Goal: Information Seeking & Learning: Understand process/instructions

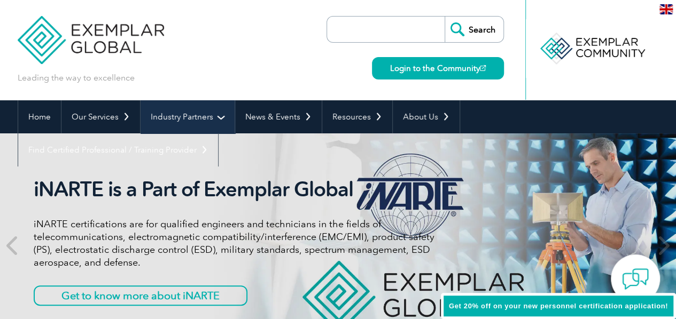
scroll to position [1472, 0]
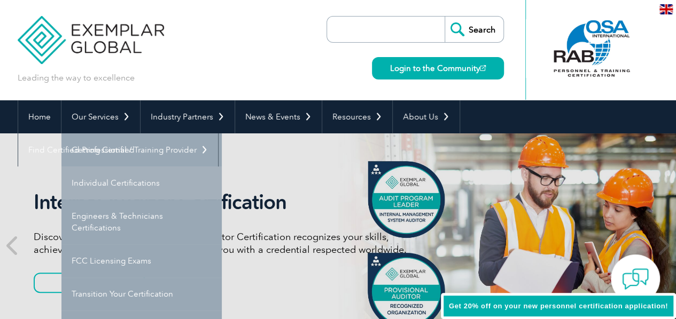
click at [104, 185] on link "Individual Certifications" at bounding box center [141, 183] width 160 height 33
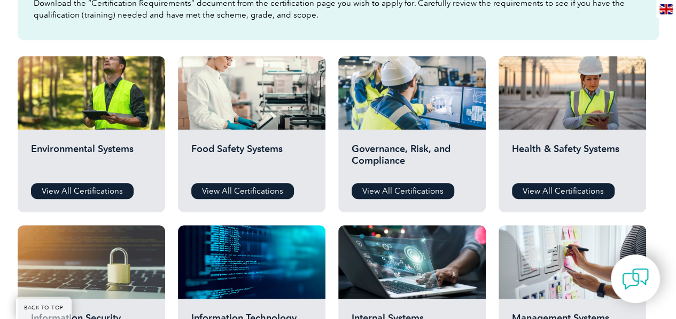
scroll to position [349, 0]
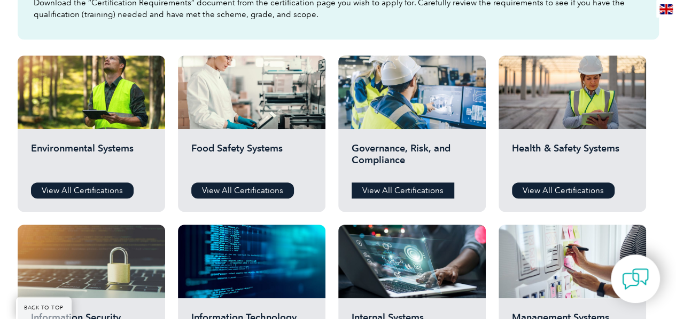
click at [390, 188] on link "View All Certifications" at bounding box center [402, 191] width 103 height 16
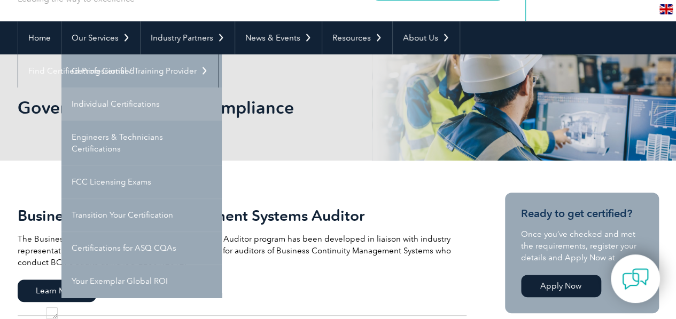
scroll to position [52, 0]
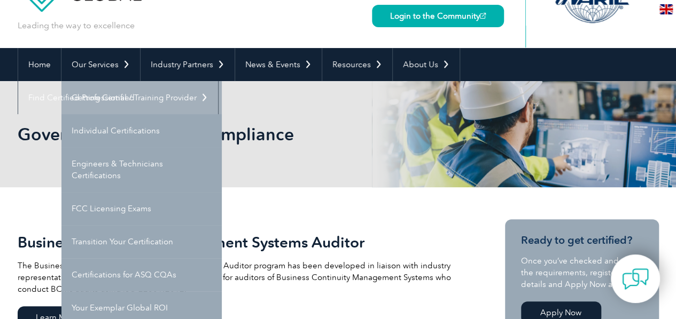
click at [112, 89] on link "Getting Certified" at bounding box center [141, 97] width 160 height 33
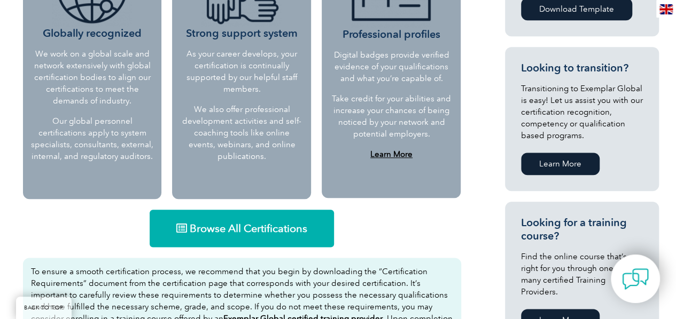
scroll to position [537, 0]
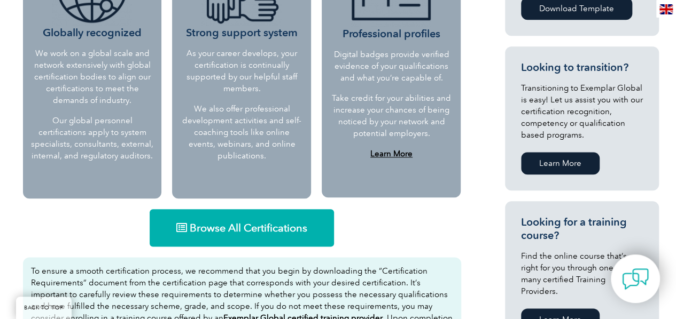
click at [229, 228] on span "Browse All Certifications" at bounding box center [249, 228] width 118 height 11
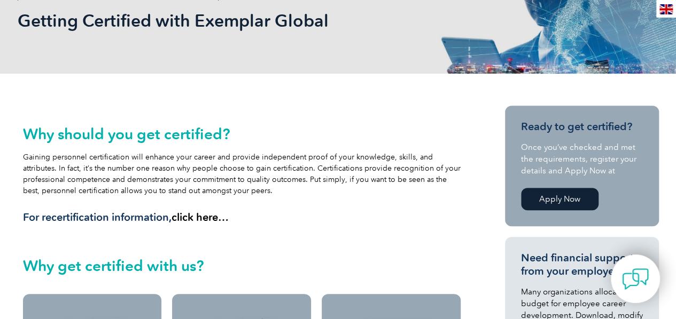
scroll to position [0, 0]
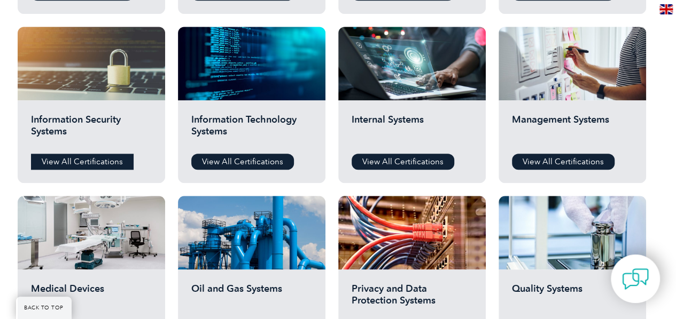
scroll to position [544, 0]
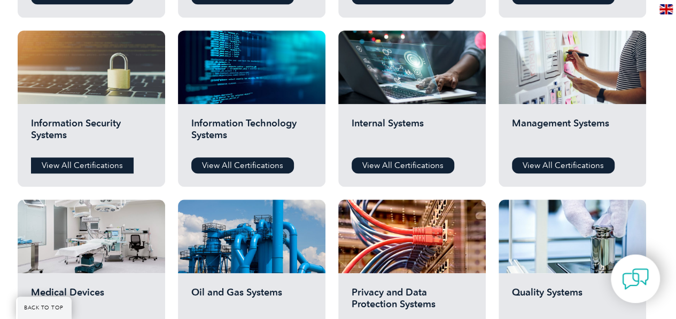
click at [81, 160] on link "View All Certifications" at bounding box center [82, 166] width 103 height 16
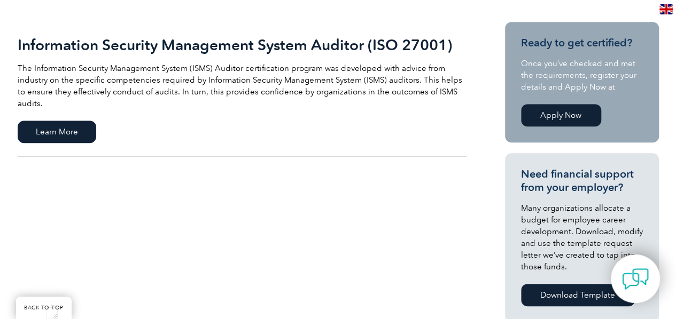
scroll to position [246, 0]
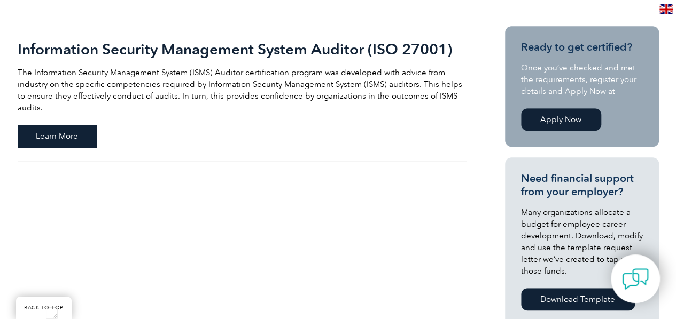
click at [51, 125] on span "Learn More" at bounding box center [57, 136] width 79 height 22
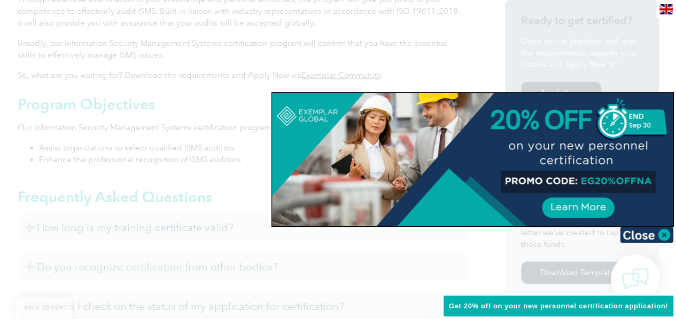
scroll to position [371, 0]
click at [664, 231] on img at bounding box center [646, 235] width 53 height 16
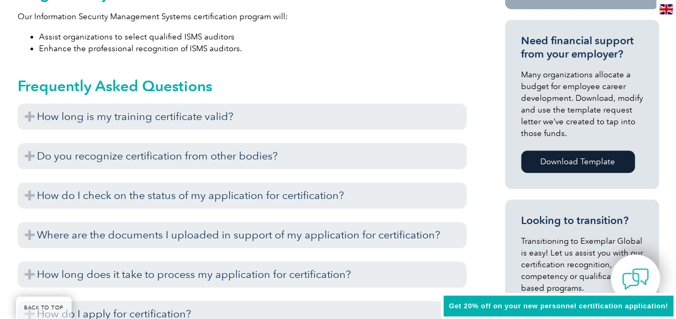
scroll to position [481, 0]
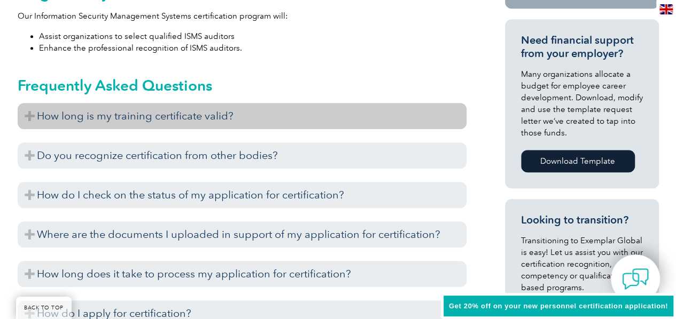
click at [199, 114] on h3 "How long is my training certificate valid?" at bounding box center [242, 116] width 449 height 26
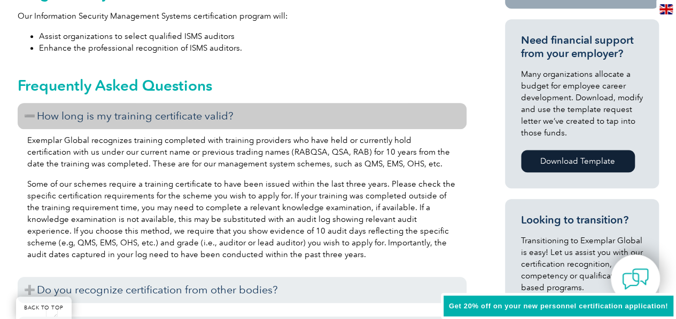
click at [199, 114] on h3 "How long is my training certificate valid?" at bounding box center [242, 116] width 449 height 26
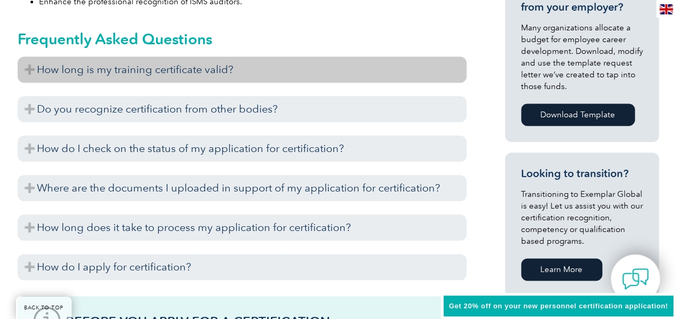
scroll to position [529, 0]
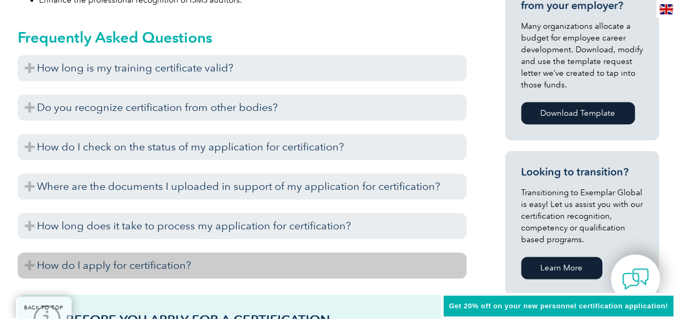
click at [148, 260] on h3 "How do I apply for certification?" at bounding box center [242, 266] width 449 height 26
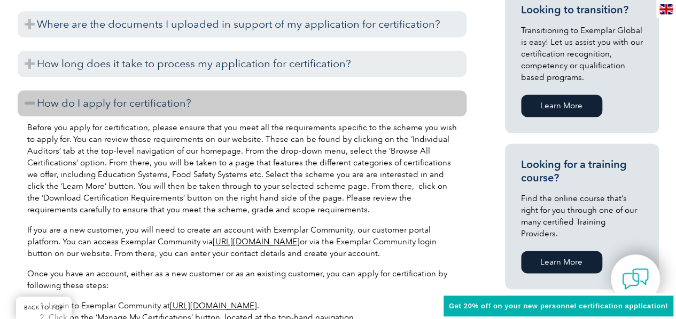
scroll to position [692, 0]
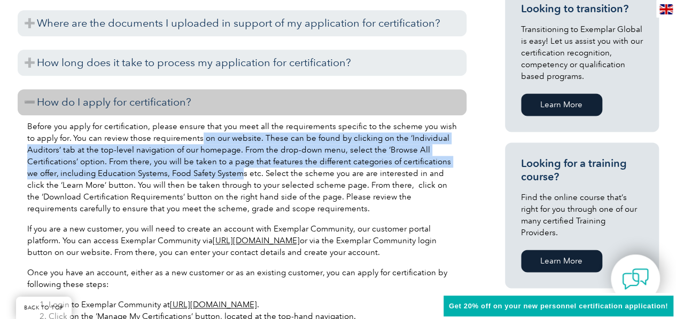
drag, startPoint x: 190, startPoint y: 139, endPoint x: 224, endPoint y: 178, distance: 52.2
type textarea "on our website. These can be found by clicking on the ‘Individual Auditors’ tab…"
click at [224, 178] on p "Before you apply for certification, please ensure that you meet all the require…" at bounding box center [241, 168] width 429 height 94
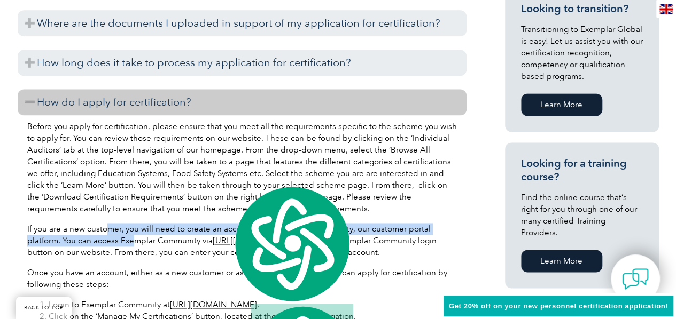
drag, startPoint x: 106, startPoint y: 230, endPoint x: 130, endPoint y: 247, distance: 29.5
click at [130, 247] on p "If you are a new customer, you will need to create an account with Exemplar Com…" at bounding box center [241, 240] width 429 height 35
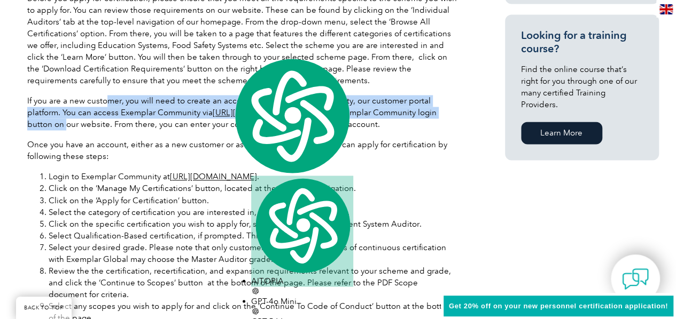
scroll to position [823, 0]
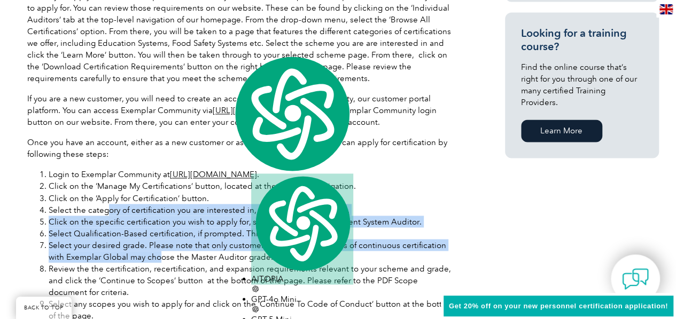
drag, startPoint x: 107, startPoint y: 207, endPoint x: 142, endPoint y: 253, distance: 57.6
click at [142, 253] on ol "Login to Exemplar Community at [URL][DOMAIN_NAME] . Click on the ‘Manage My Cer…" at bounding box center [241, 304] width 429 height 270
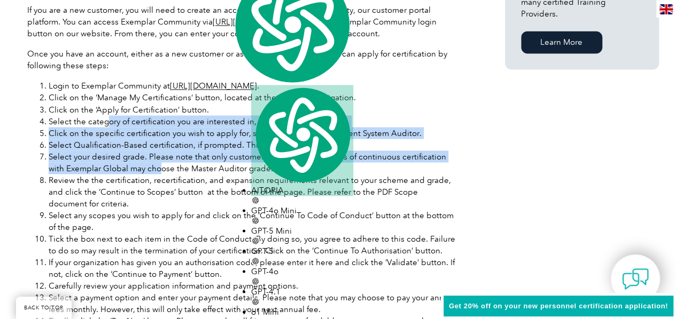
scroll to position [910, 0]
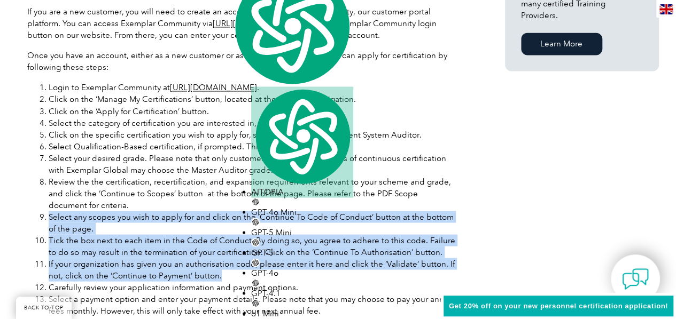
drag, startPoint x: 49, startPoint y: 216, endPoint x: 216, endPoint y: 275, distance: 177.0
click at [216, 275] on ol "Login to Exemplar Community at [URL][DOMAIN_NAME] . Click on the ‘Manage My Cer…" at bounding box center [241, 217] width 429 height 270
click at [96, 263] on li "If your organization has given you an authorisation code, please enter it here …" at bounding box center [253, 270] width 408 height 24
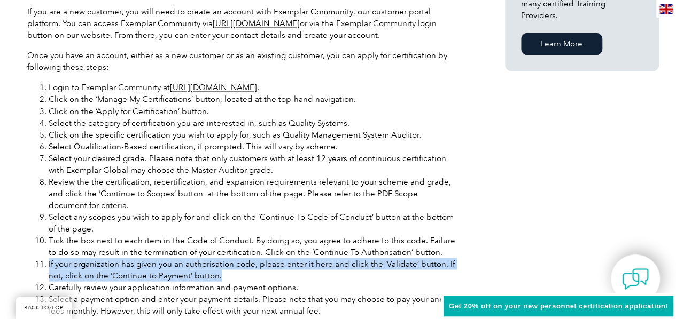
drag, startPoint x: 48, startPoint y: 265, endPoint x: 233, endPoint y: 277, distance: 185.2
click at [233, 277] on li "If your organization has given you an authorisation code, please enter it here …" at bounding box center [253, 270] width 408 height 24
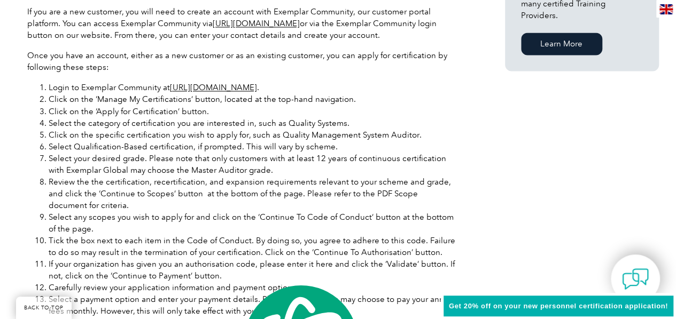
click at [297, 199] on li "Review the the certification, recertification, and expansion requirements relev…" at bounding box center [253, 193] width 408 height 35
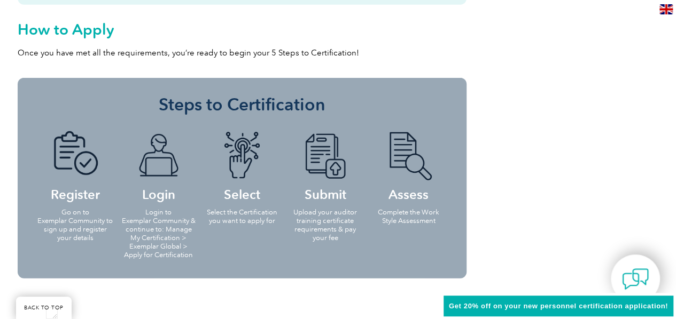
scroll to position [1406, 0]
drag, startPoint x: 316, startPoint y: 216, endPoint x: 337, endPoint y: 229, distance: 24.3
click at [337, 229] on p "Upload your auditor training certificate requirements & pay your fee" at bounding box center [325, 225] width 77 height 34
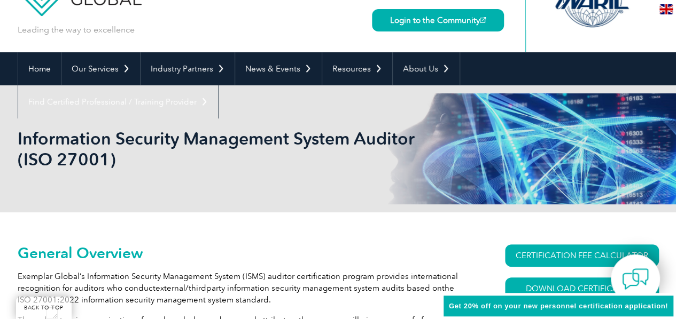
scroll to position [0, 0]
